Goal: Transaction & Acquisition: Purchase product/service

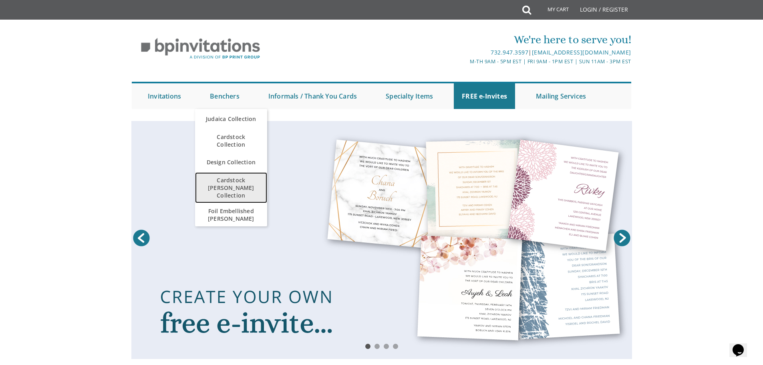
click at [237, 179] on span "Cardstock [PERSON_NAME] Collection" at bounding box center [231, 187] width 56 height 31
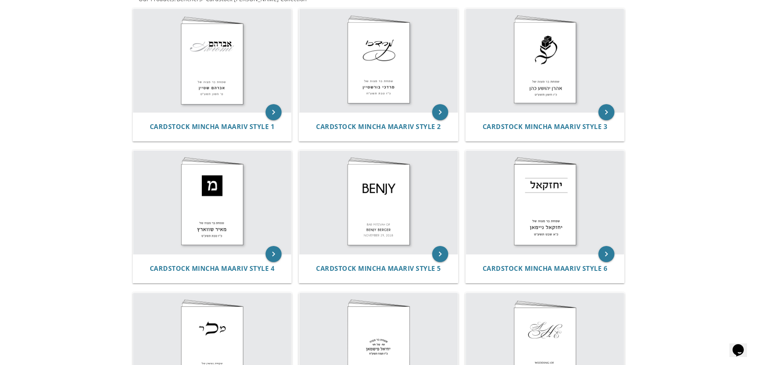
scroll to position [164, 0]
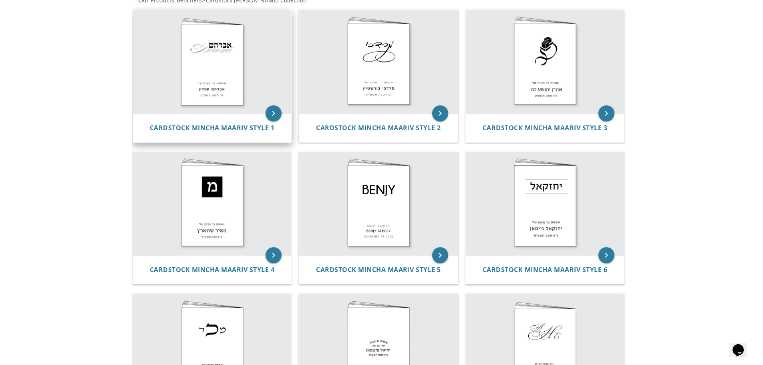
click at [220, 73] on img at bounding box center [212, 61] width 159 height 103
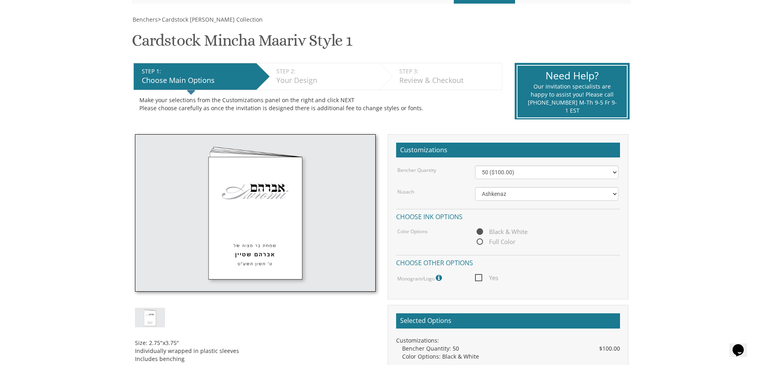
scroll to position [107, 0]
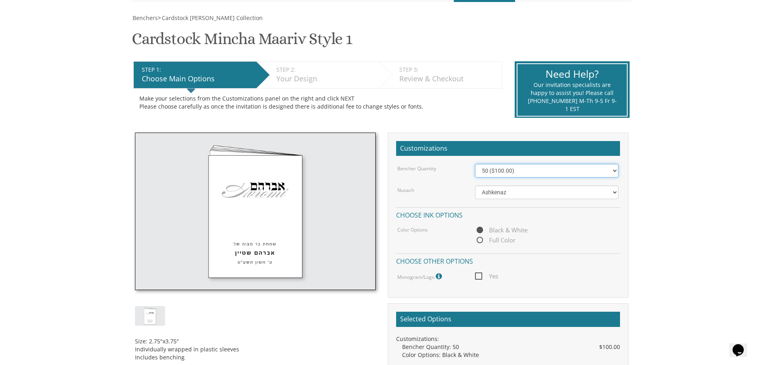
click at [596, 172] on select "50 ($100.00) 60 ($120.00) 70 ($140.00) 80 ($160.00) 90 ($180.00) 100 ($200.00) …" at bounding box center [546, 171] width 143 height 14
click at [484, 241] on span "Full Color" at bounding box center [495, 240] width 40 height 10
click at [480, 241] on input "Full Color" at bounding box center [477, 240] width 5 height 5
radio input "true"
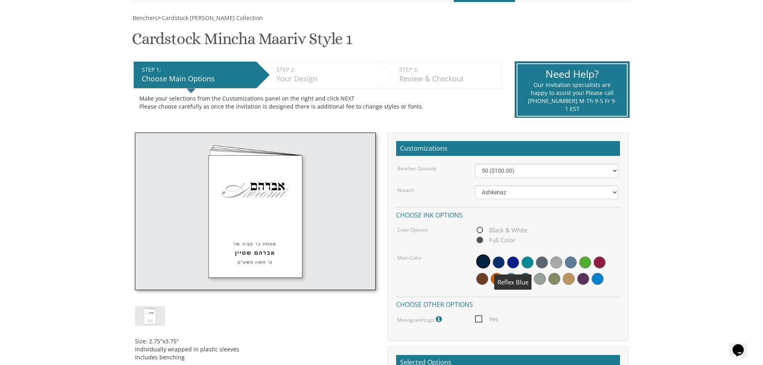
click at [512, 264] on span at bounding box center [513, 262] width 12 height 12
click at [498, 265] on span at bounding box center [497, 262] width 12 height 12
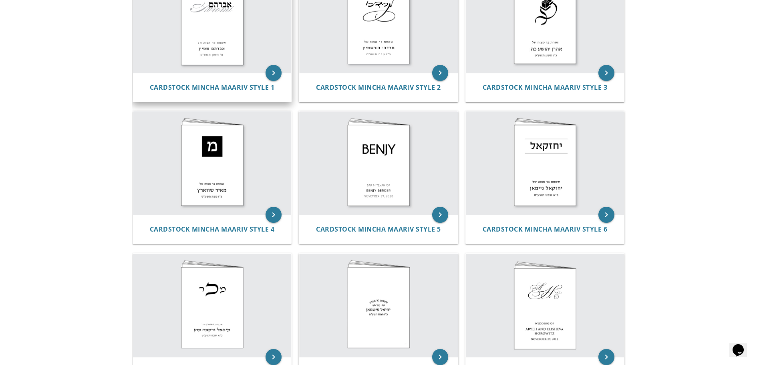
scroll to position [111, 0]
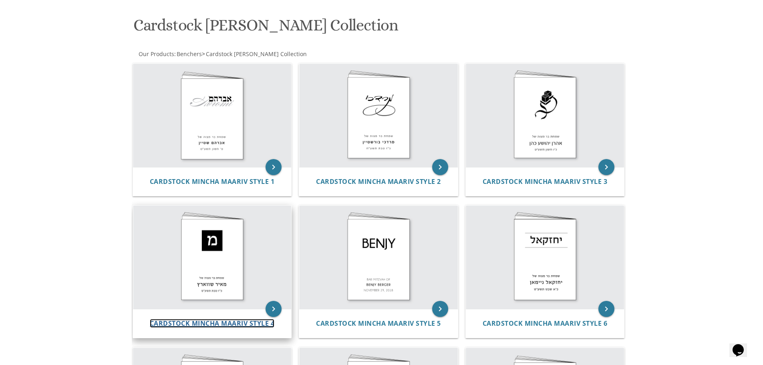
click at [228, 324] on span "Cardstock Mincha Maariv Style 4" at bounding box center [212, 323] width 125 height 9
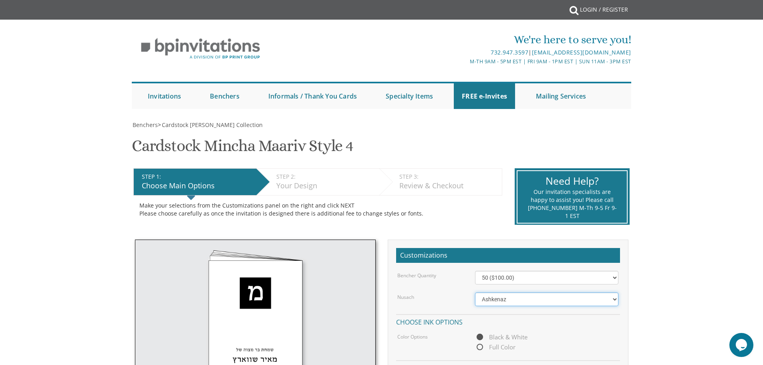
click at [514, 300] on select "Ashkenaz Edut Mizrach Sefard" at bounding box center [546, 299] width 143 height 14
click at [431, 209] on div "Make your selections from the Customizations panel on the right and click NEXT …" at bounding box center [317, 210] width 357 height 16
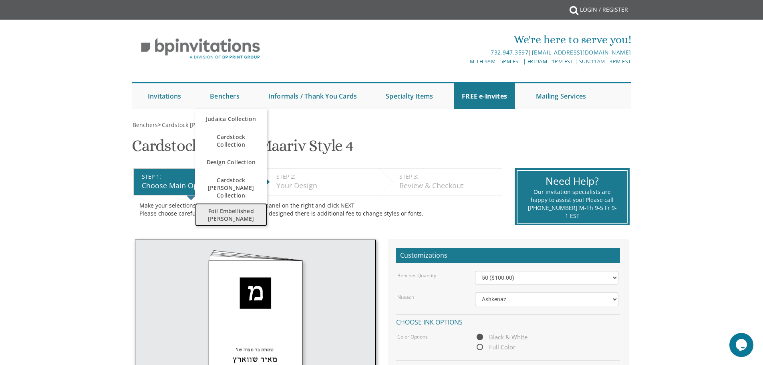
click at [222, 205] on span "Foil Embellished [PERSON_NAME]" at bounding box center [231, 214] width 56 height 23
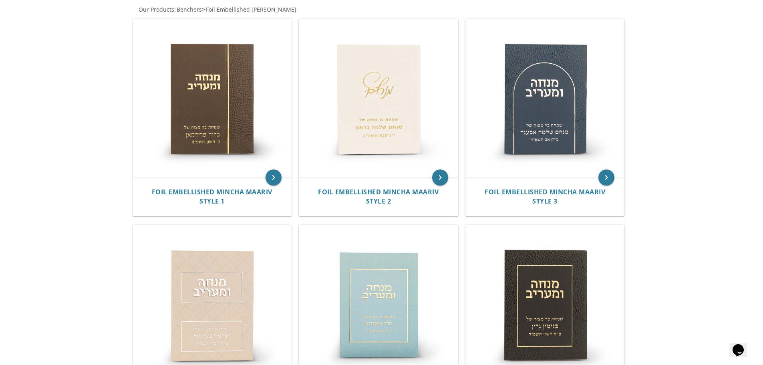
scroll to position [53, 0]
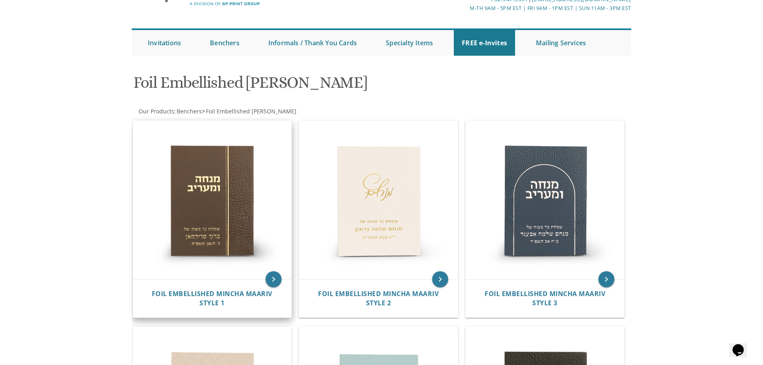
click at [234, 191] on img at bounding box center [212, 200] width 159 height 159
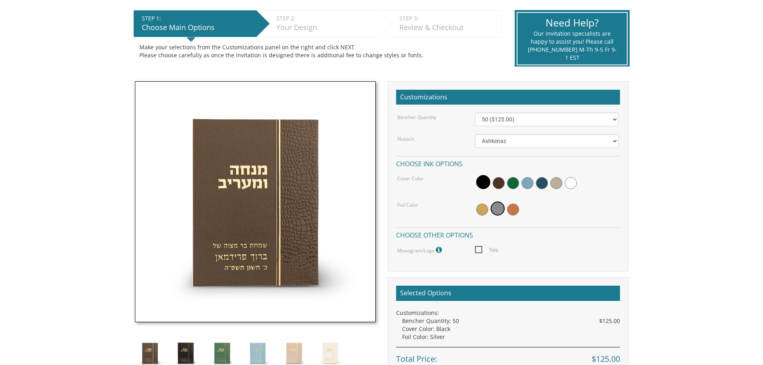
scroll to position [160, 0]
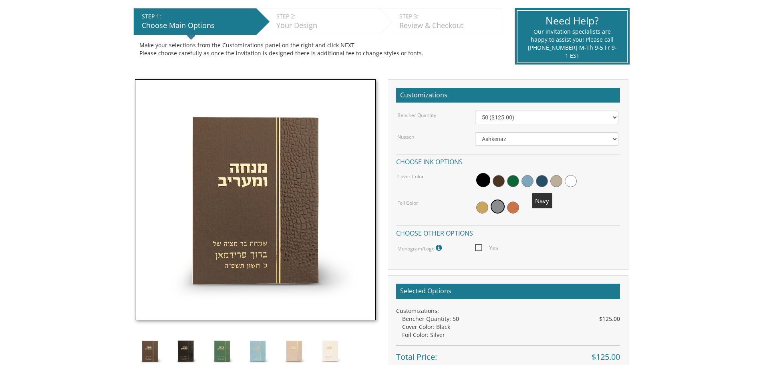
click at [540, 181] on span at bounding box center [542, 181] width 12 height 12
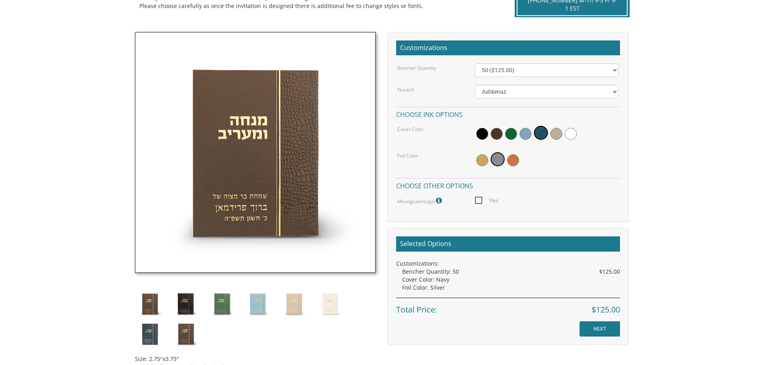
scroll to position [267, 0]
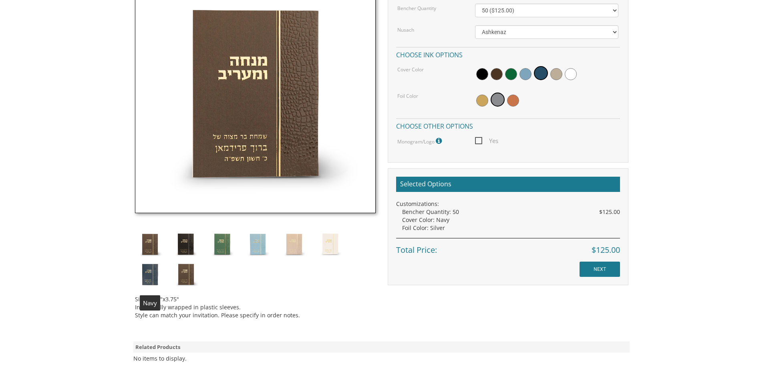
click at [149, 273] on img at bounding box center [150, 274] width 30 height 30
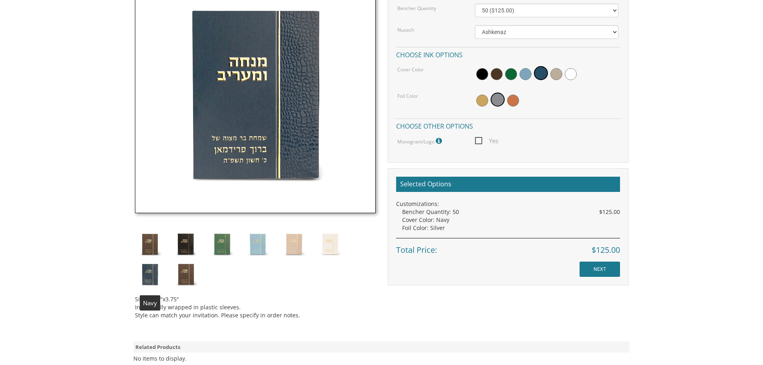
click at [144, 271] on img at bounding box center [150, 274] width 30 height 30
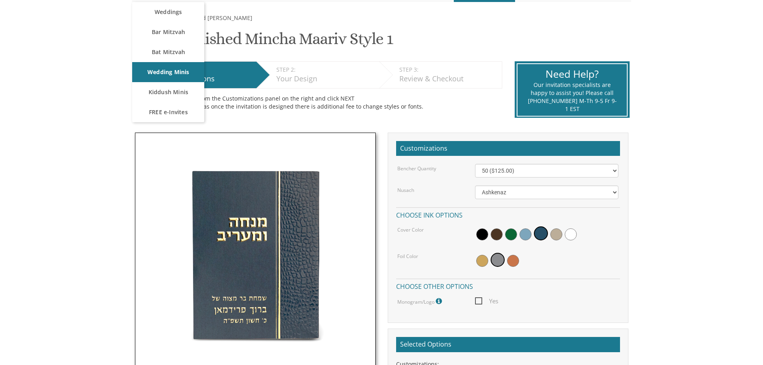
scroll to position [53, 0]
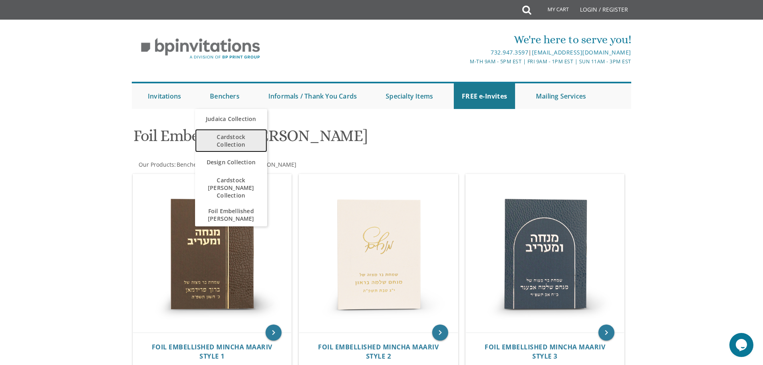
click at [235, 145] on span "Cardstock Collection" at bounding box center [231, 140] width 56 height 23
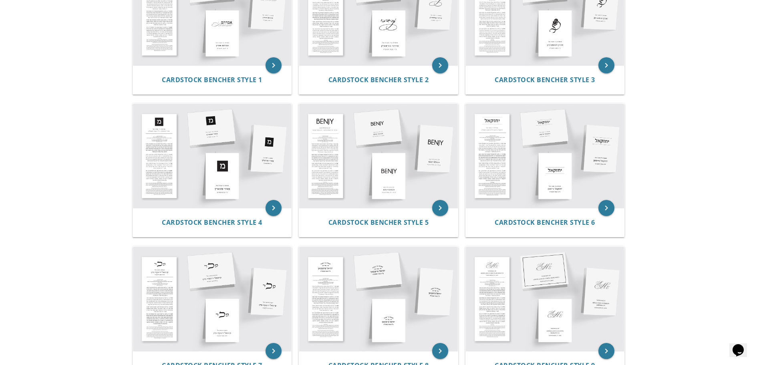
scroll to position [107, 0]
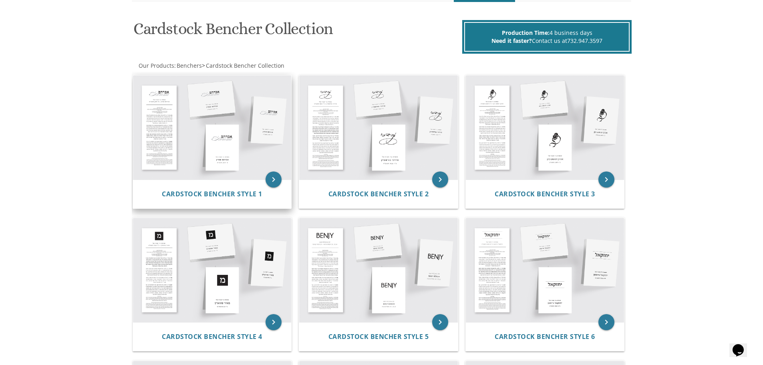
click at [213, 119] on img at bounding box center [212, 127] width 159 height 104
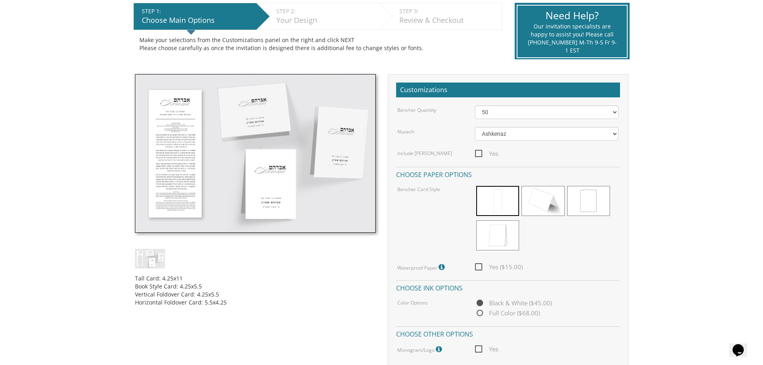
scroll to position [214, 0]
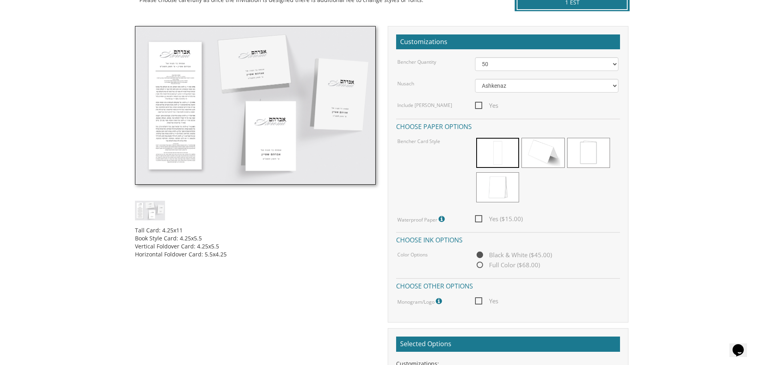
click at [479, 265] on span "Full Color ($68.00)" at bounding box center [507, 265] width 65 height 10
click at [479, 265] on input "Full Color ($68.00)" at bounding box center [477, 265] width 5 height 5
radio input "true"
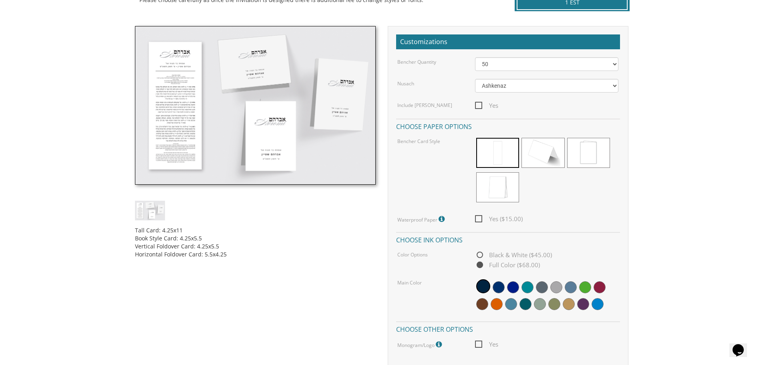
click at [179, 109] on img at bounding box center [255, 105] width 241 height 159
click at [264, 126] on img at bounding box center [255, 105] width 241 height 159
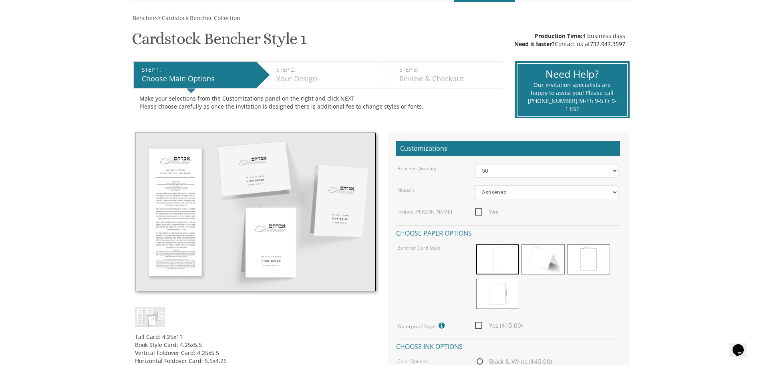
scroll to position [0, 0]
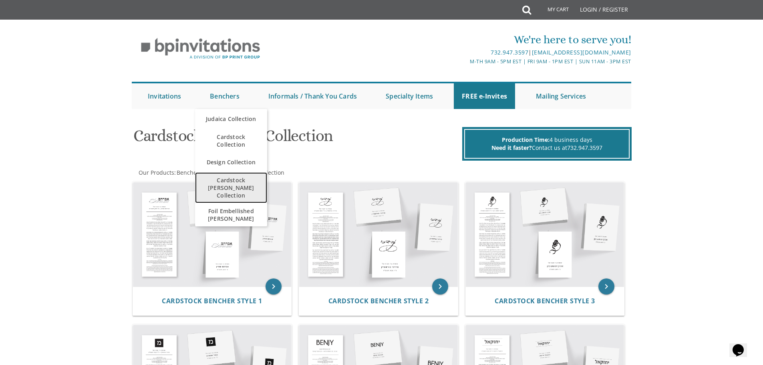
click at [241, 181] on span "Cardstock [PERSON_NAME] Collection" at bounding box center [231, 187] width 56 height 31
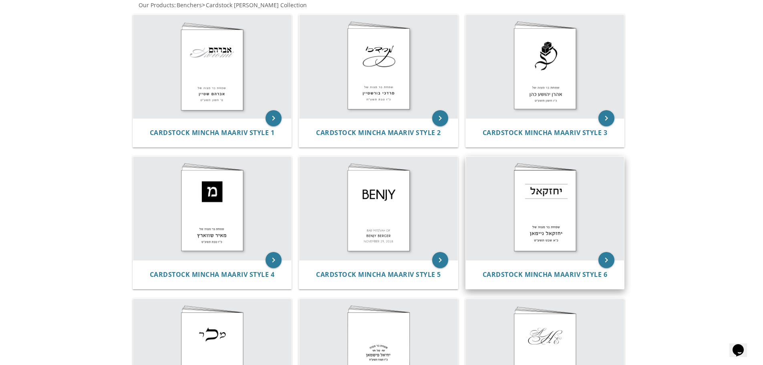
scroll to position [160, 0]
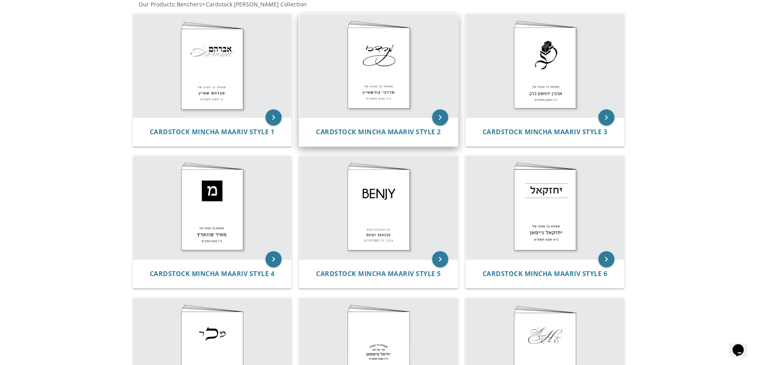
click at [361, 89] on img at bounding box center [378, 65] width 159 height 103
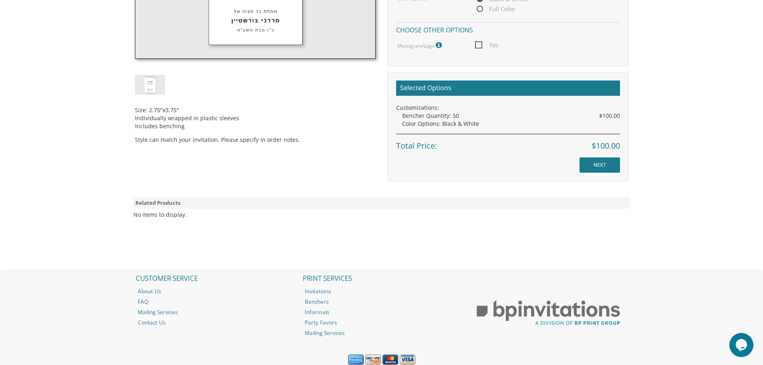
scroll to position [367, 0]
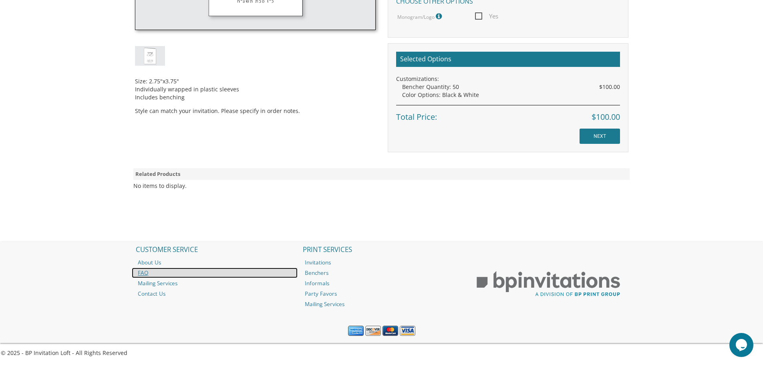
click at [145, 272] on link "FAQ" at bounding box center [215, 273] width 166 height 10
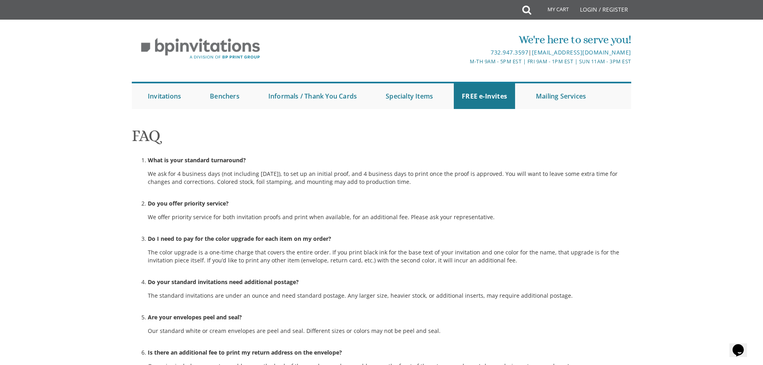
scroll to position [481, 0]
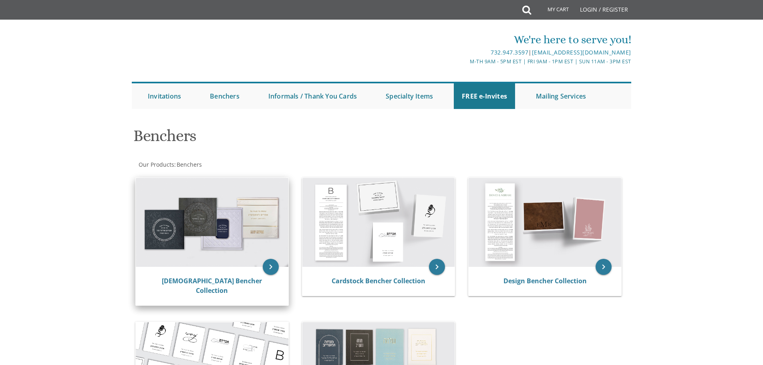
click at [217, 190] on img at bounding box center [212, 222] width 153 height 89
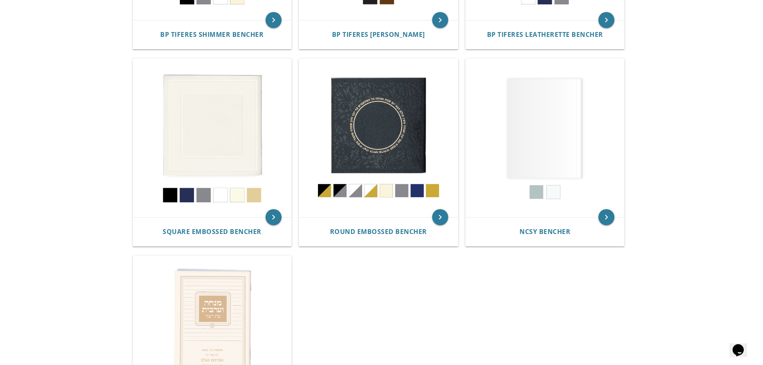
scroll to position [481, 0]
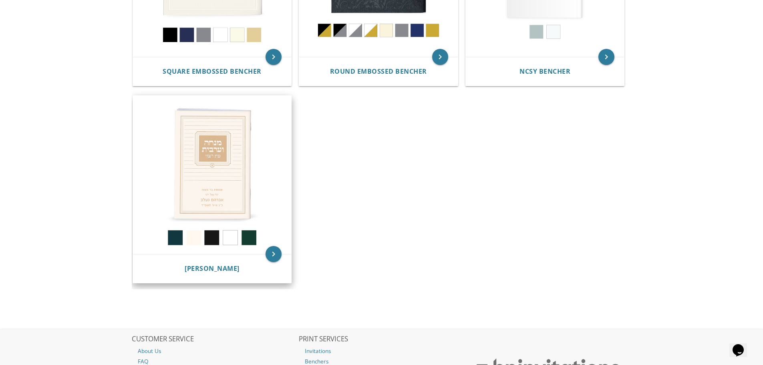
click at [218, 208] on img at bounding box center [212, 175] width 159 height 159
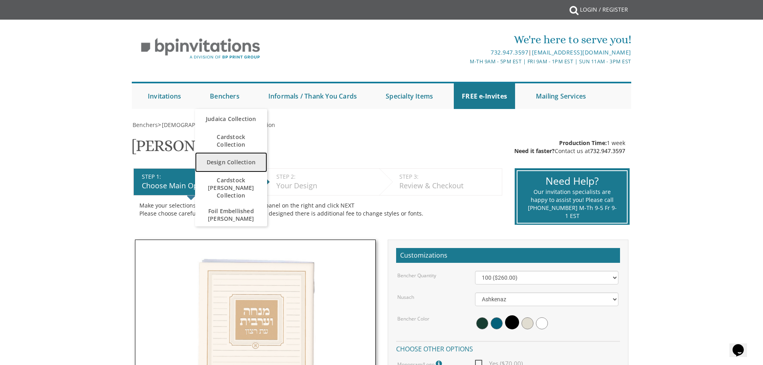
click at [236, 164] on link "Design Collection" at bounding box center [231, 162] width 72 height 20
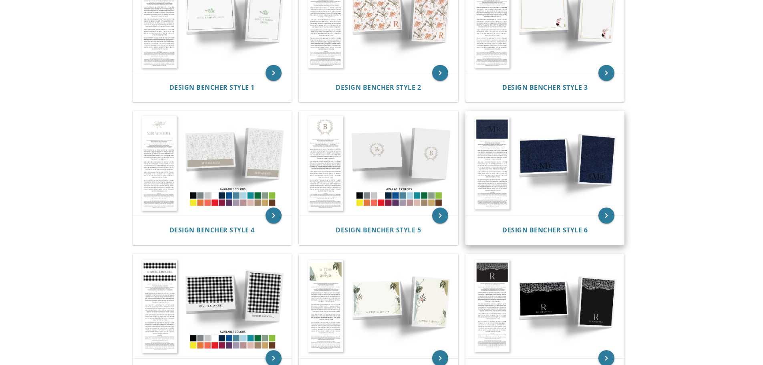
scroll to position [107, 0]
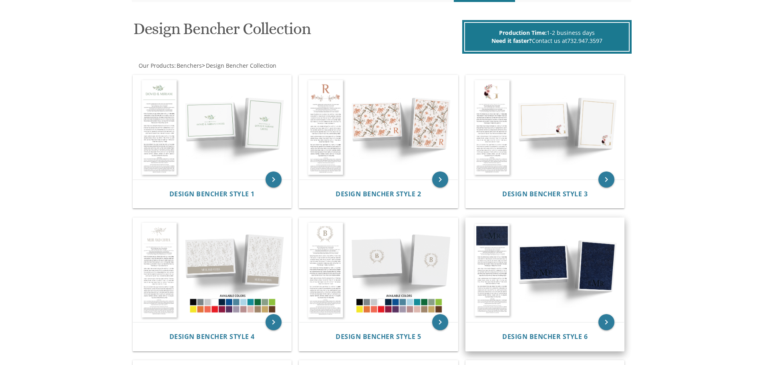
click at [564, 252] on img at bounding box center [545, 270] width 159 height 104
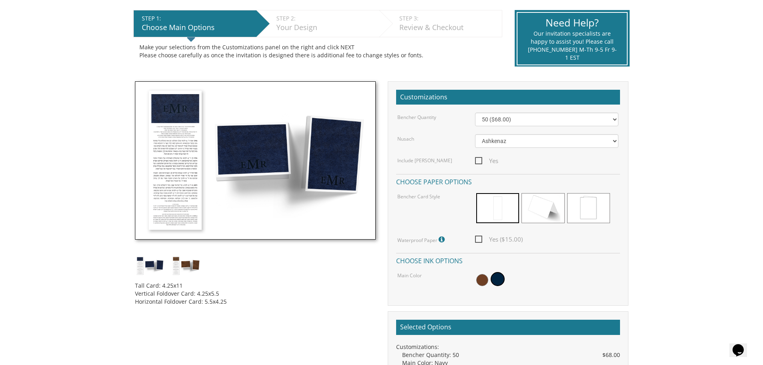
scroll to position [160, 0]
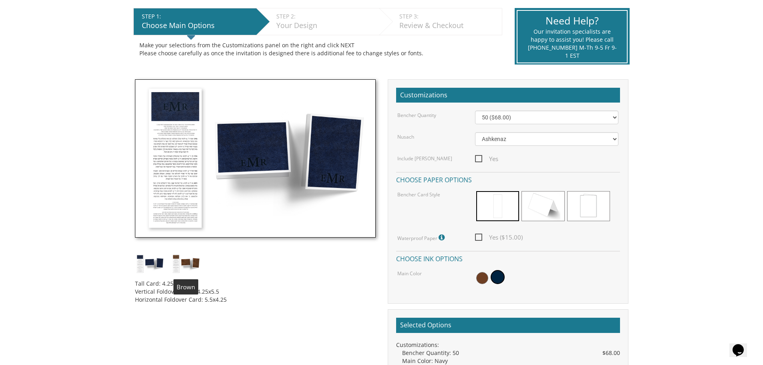
click at [177, 266] on img at bounding box center [186, 264] width 30 height 20
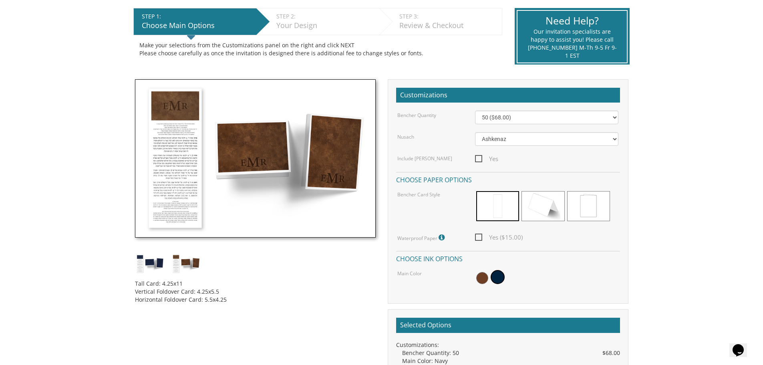
click at [226, 170] on img at bounding box center [255, 158] width 241 height 159
click at [180, 165] on img at bounding box center [255, 158] width 241 height 159
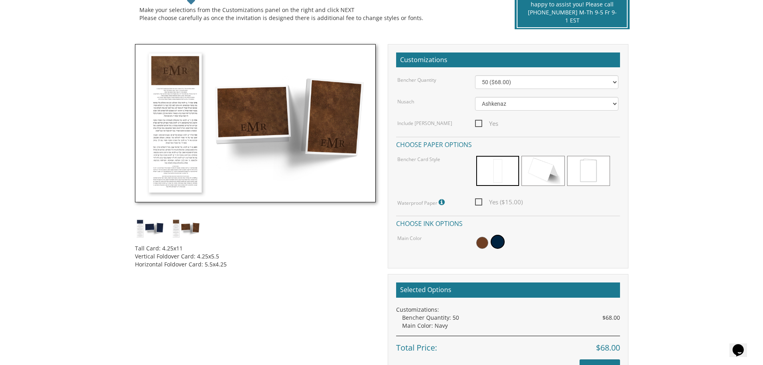
scroll to position [214, 0]
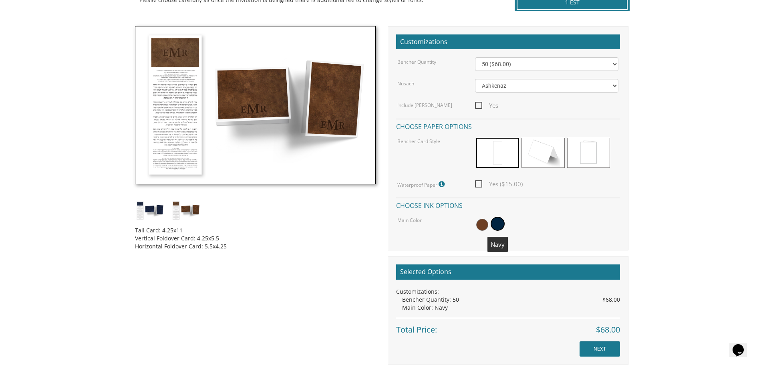
click at [502, 220] on span at bounding box center [498, 224] width 14 height 14
click at [143, 213] on img at bounding box center [150, 210] width 30 height 20
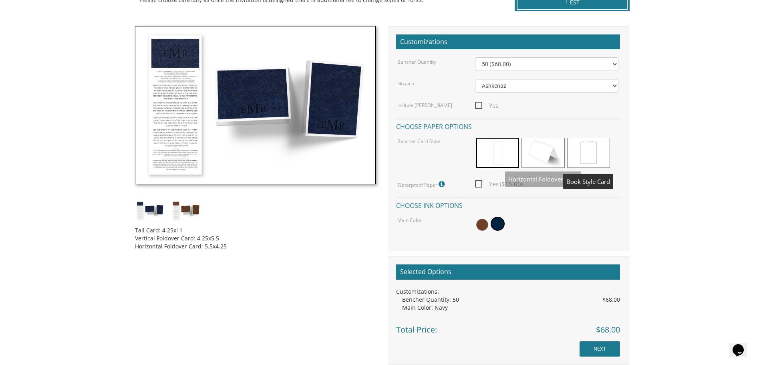
click at [592, 149] on span at bounding box center [588, 153] width 43 height 30
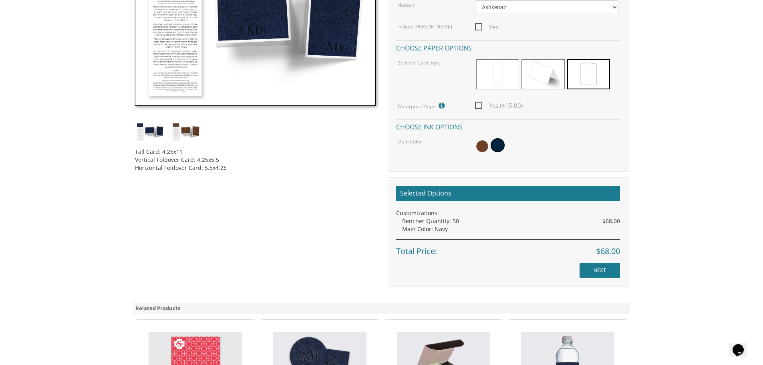
scroll to position [374, 0]
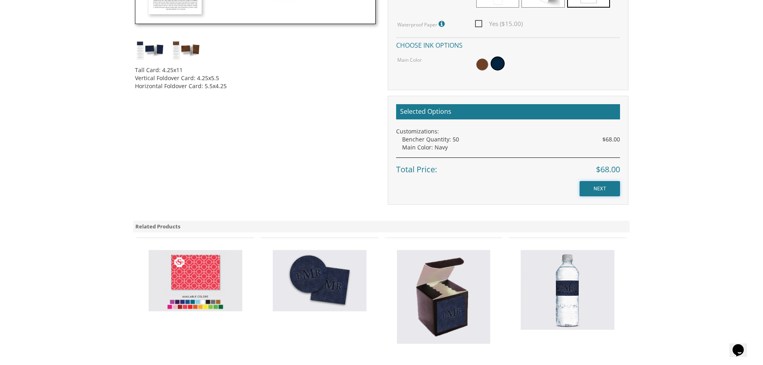
click at [590, 187] on input "NEXT" at bounding box center [600, 188] width 40 height 15
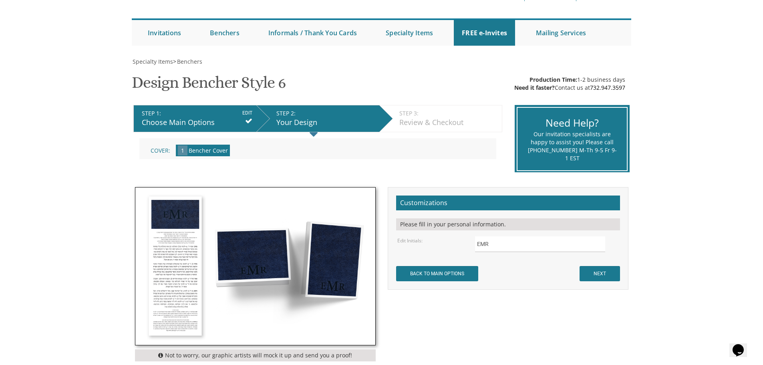
scroll to position [107, 0]
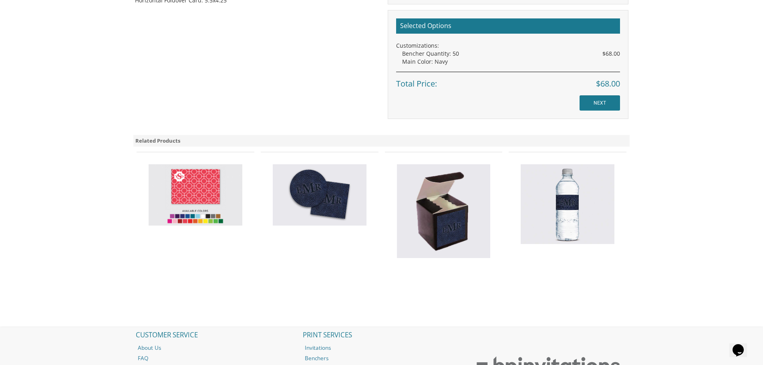
scroll to position [534, 0]
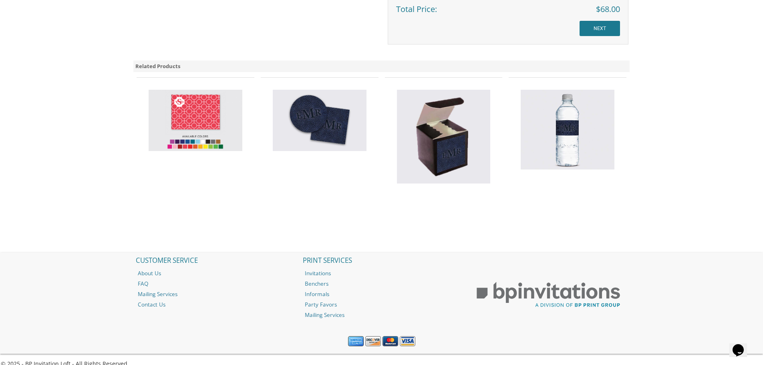
click at [330, 133] on img at bounding box center [320, 121] width 94 height 62
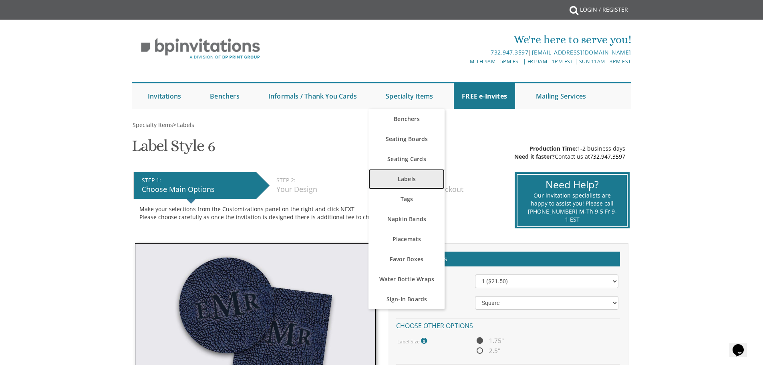
click at [404, 178] on link "Labels" at bounding box center [407, 179] width 76 height 20
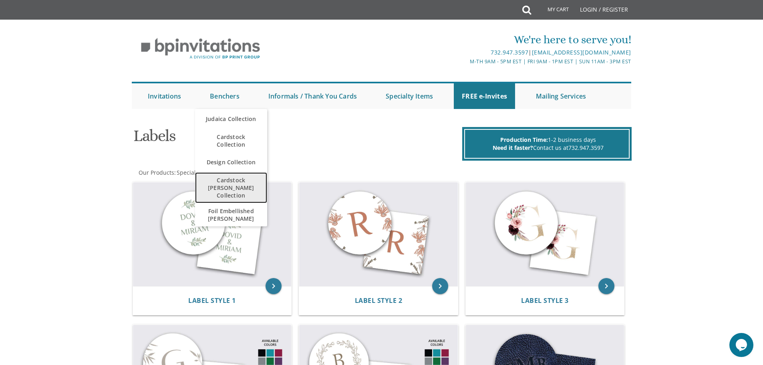
click at [240, 185] on span "Cardstock [PERSON_NAME] Collection" at bounding box center [231, 187] width 56 height 31
